Goal: Task Accomplishment & Management: Use online tool/utility

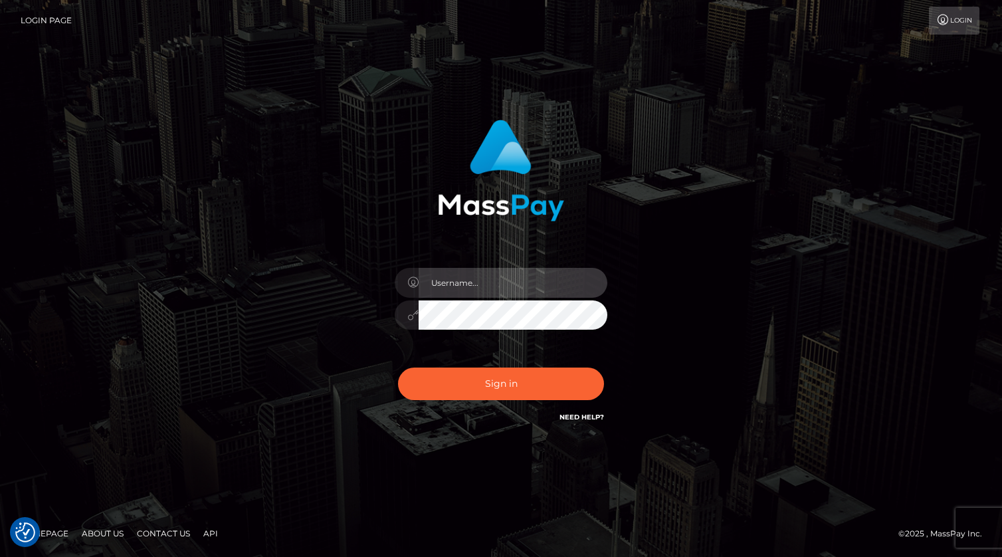
click at [513, 287] on input "text" at bounding box center [512, 283] width 189 height 30
type input "kevin.xcite"
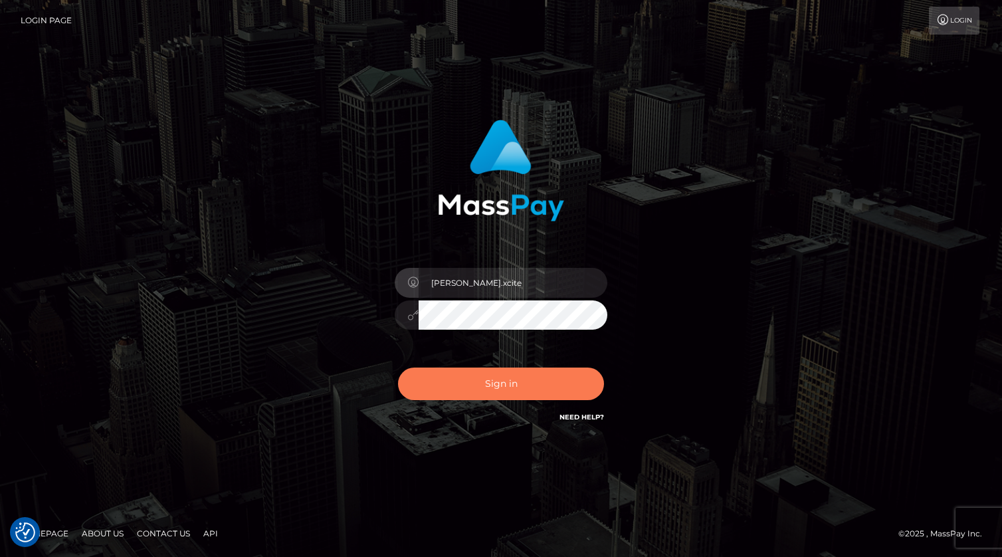
click at [472, 375] on button "Sign in" at bounding box center [501, 383] width 206 height 33
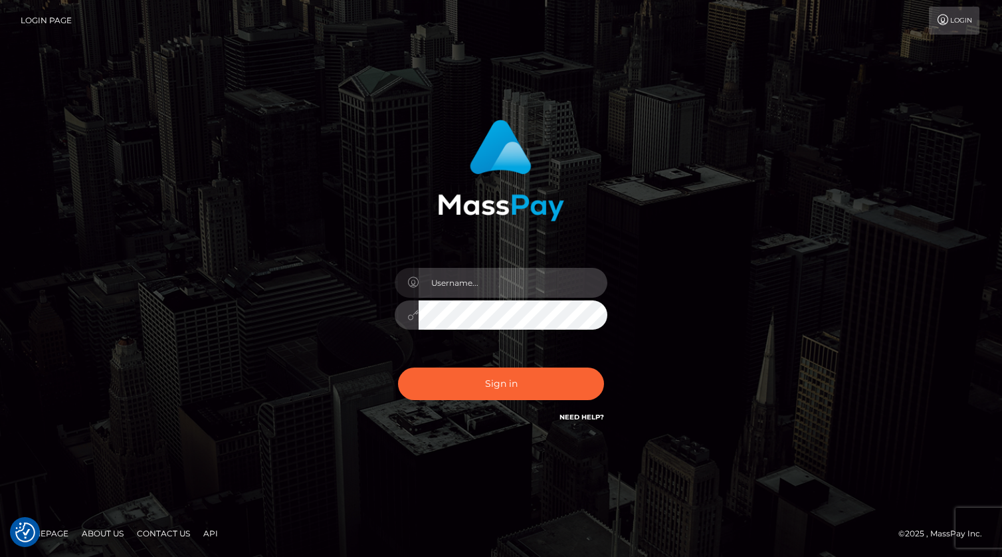
type input "[PERSON_NAME].xcite"
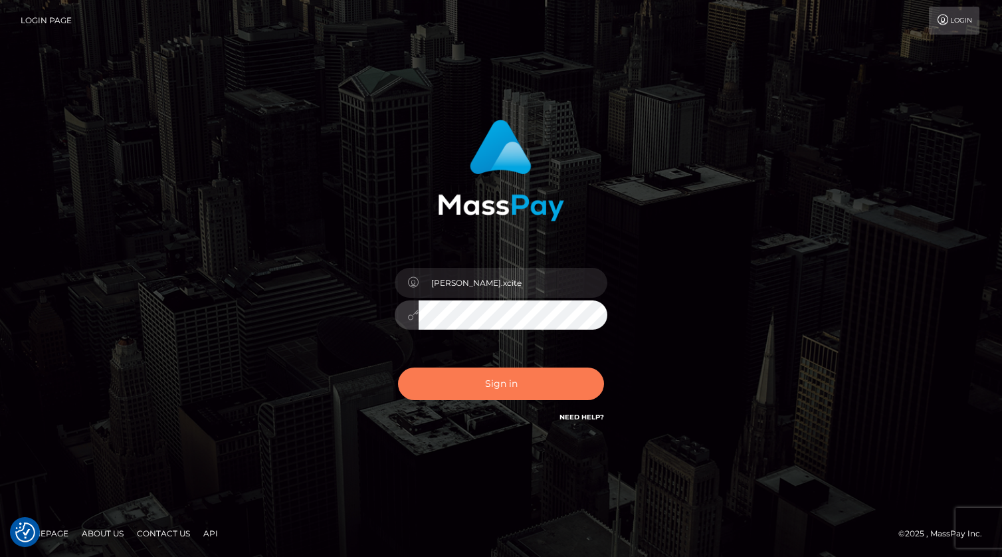
click at [524, 387] on button "Sign in" at bounding box center [501, 383] width 206 height 33
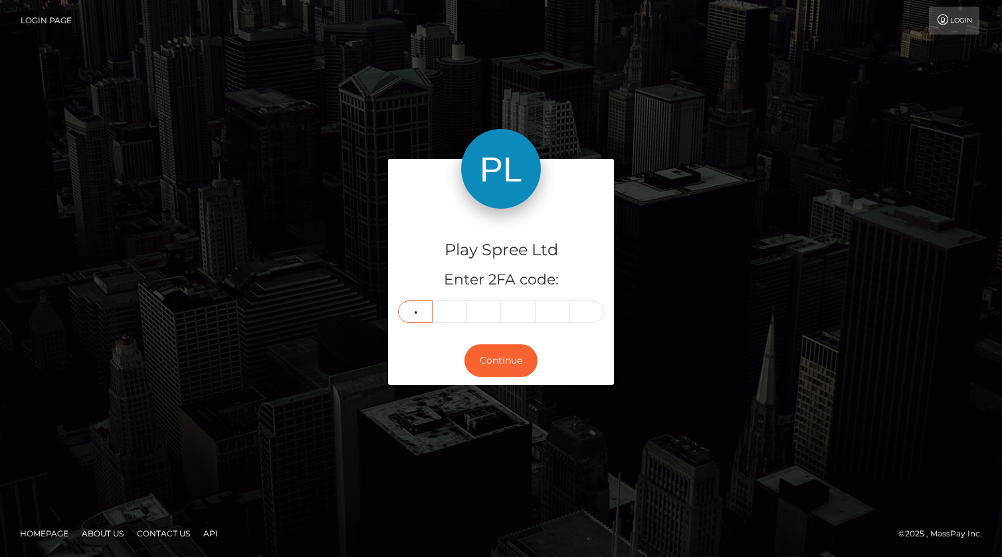
type input "8"
type input "9"
type input "3"
type input "4"
type input "1"
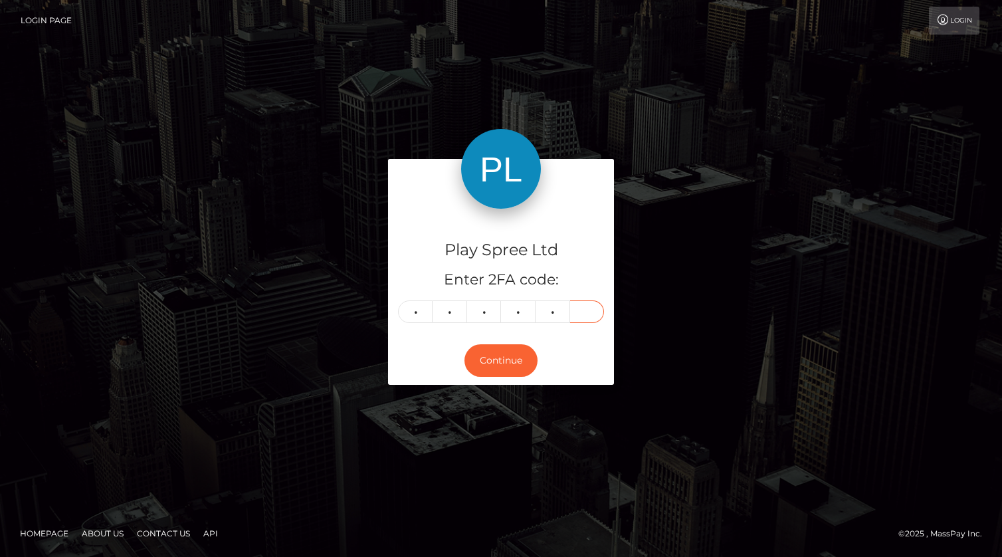
type input "4"
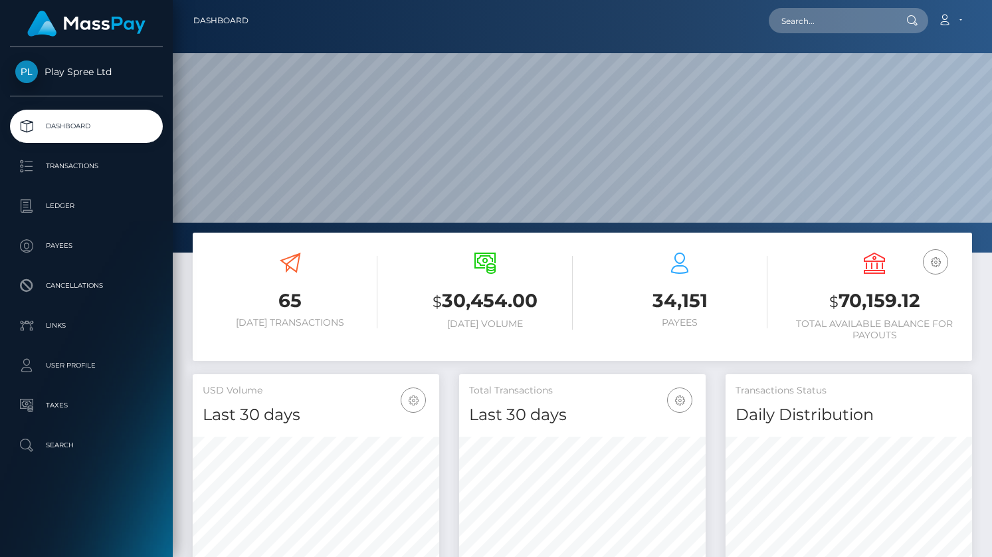
scroll to position [235, 246]
click at [870, 302] on h3 "$ 70,159.12" at bounding box center [874, 301] width 175 height 27
click at [869, 302] on h3 "$ 70,159.12" at bounding box center [874, 301] width 175 height 27
click at [895, 302] on h3 "$ 70,159.12" at bounding box center [874, 301] width 175 height 27
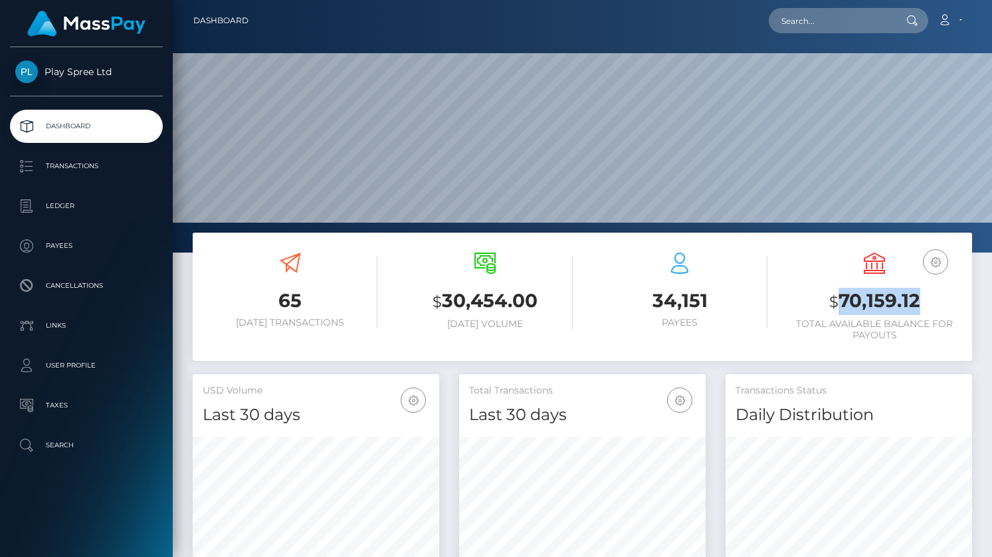
click at [896, 302] on h3 "$ 70,159.12" at bounding box center [874, 301] width 175 height 27
copy h3 "70,159.12"
